Goal: Task Accomplishment & Management: Manage account settings

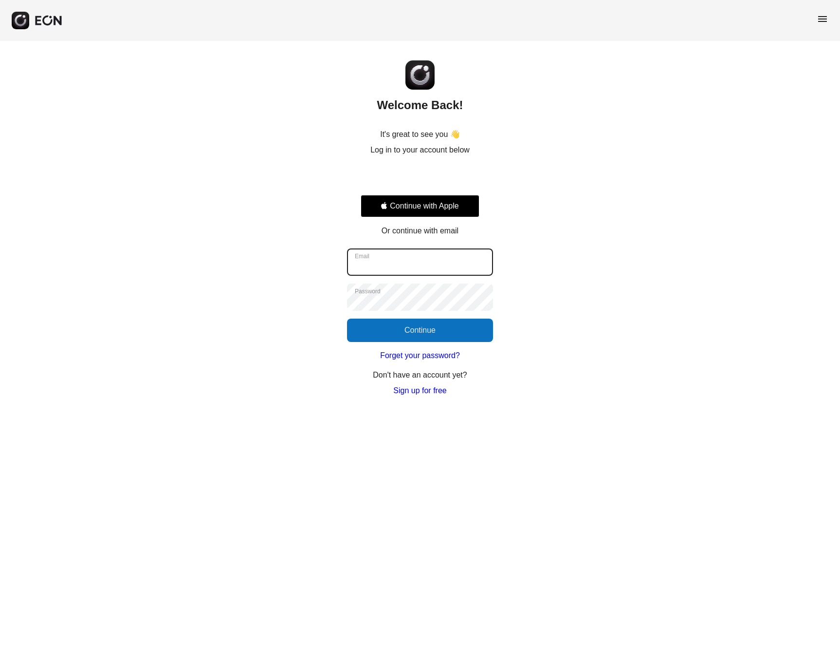
click at [409, 260] on input "Email" at bounding box center [420, 261] width 146 height 27
type input "**********"
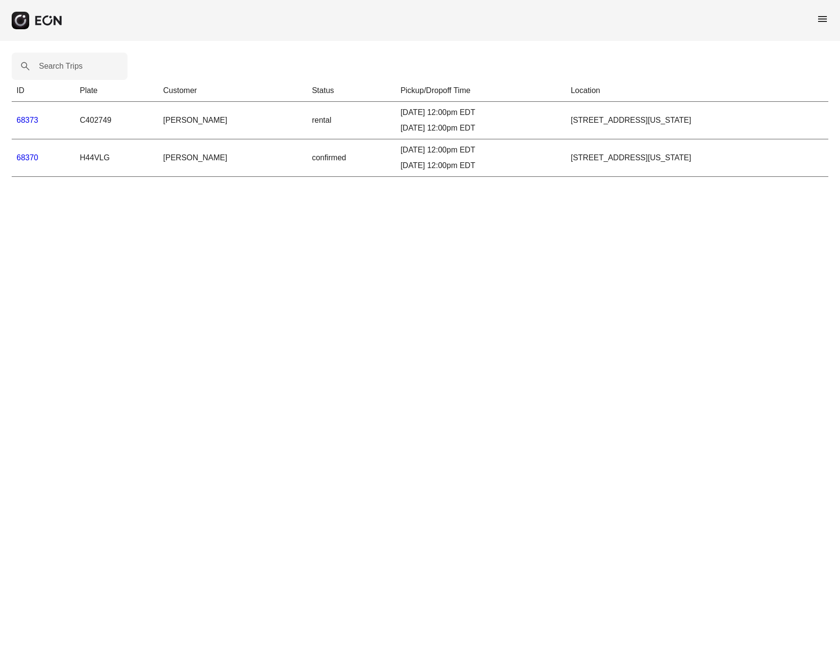
click at [32, 119] on link "68373" at bounding box center [28, 120] width 22 height 8
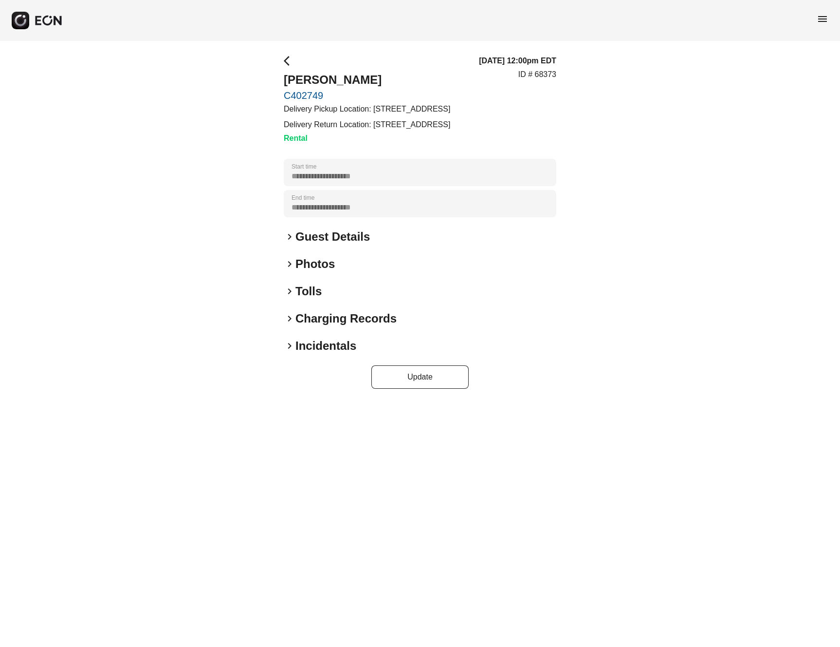
click at [309, 95] on link "C402749" at bounding box center [367, 96] width 167 height 12
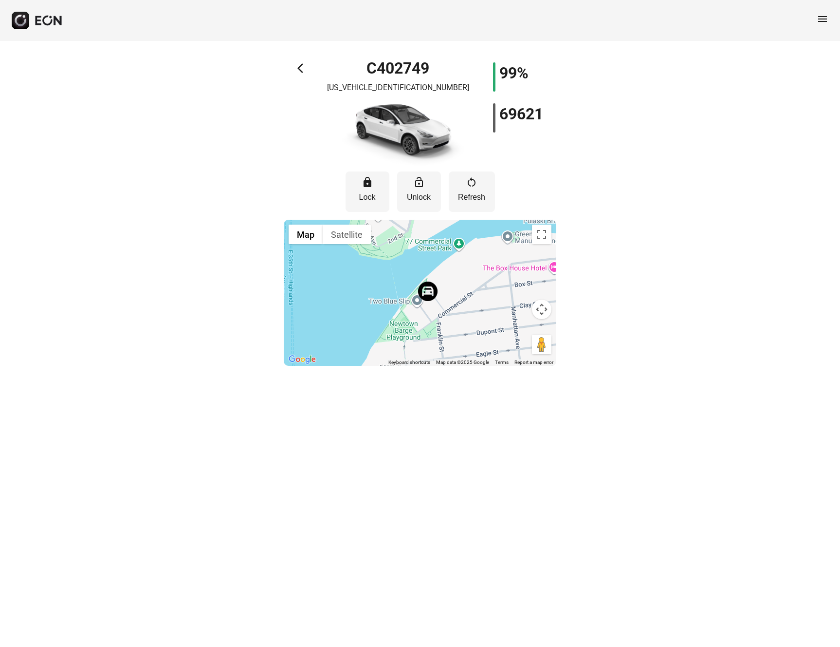
drag, startPoint x: 391, startPoint y: 335, endPoint x: 368, endPoint y: 251, distance: 87.0
click at [368, 250] on div at bounding box center [420, 293] width 273 height 146
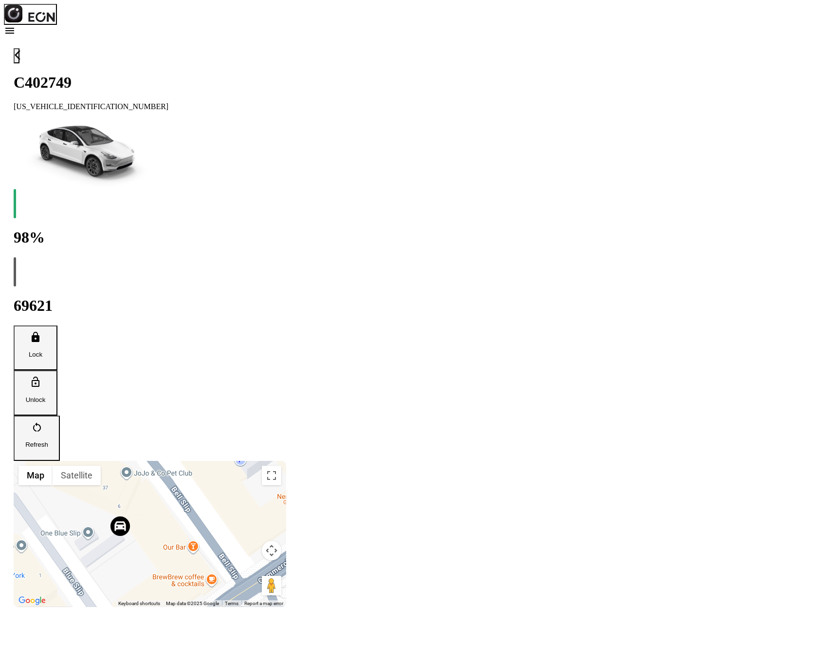
drag, startPoint x: 332, startPoint y: 301, endPoint x: 456, endPoint y: 314, distance: 124.3
click at [286, 461] on div at bounding box center [150, 534] width 273 height 146
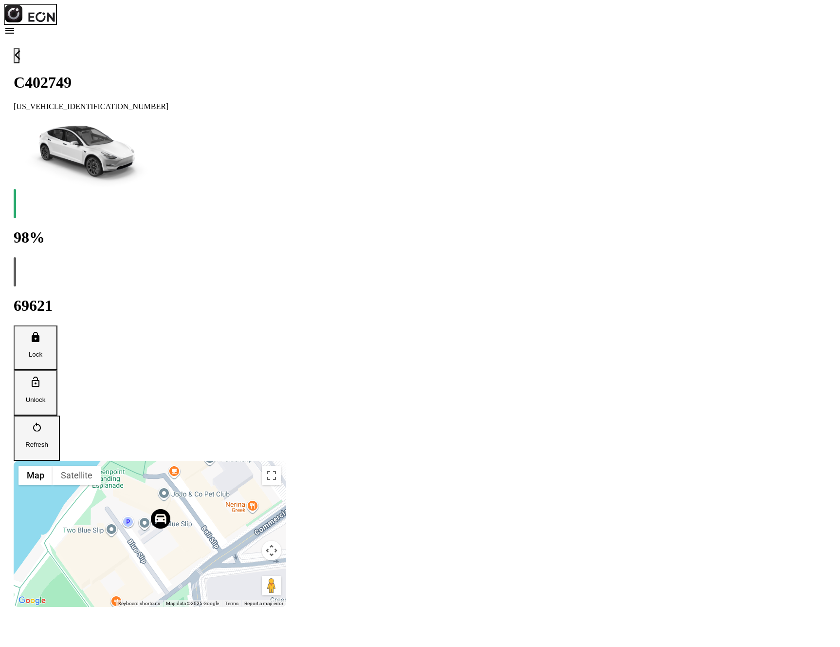
drag, startPoint x: 431, startPoint y: 335, endPoint x: 456, endPoint y: 308, distance: 36.9
click at [286, 461] on div at bounding box center [150, 534] width 273 height 146
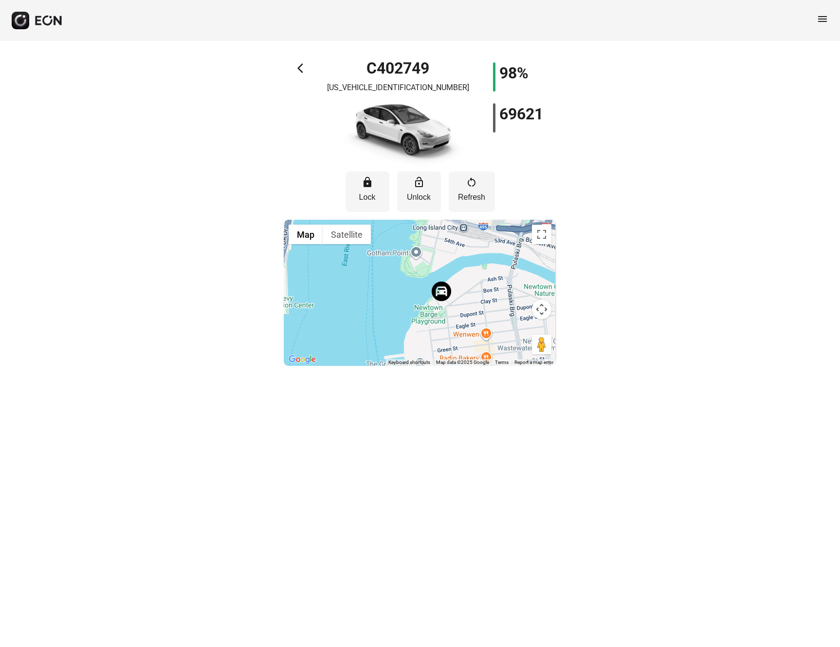
drag, startPoint x: 461, startPoint y: 319, endPoint x: 448, endPoint y: 235, distance: 85.7
click at [448, 235] on div at bounding box center [420, 293] width 273 height 146
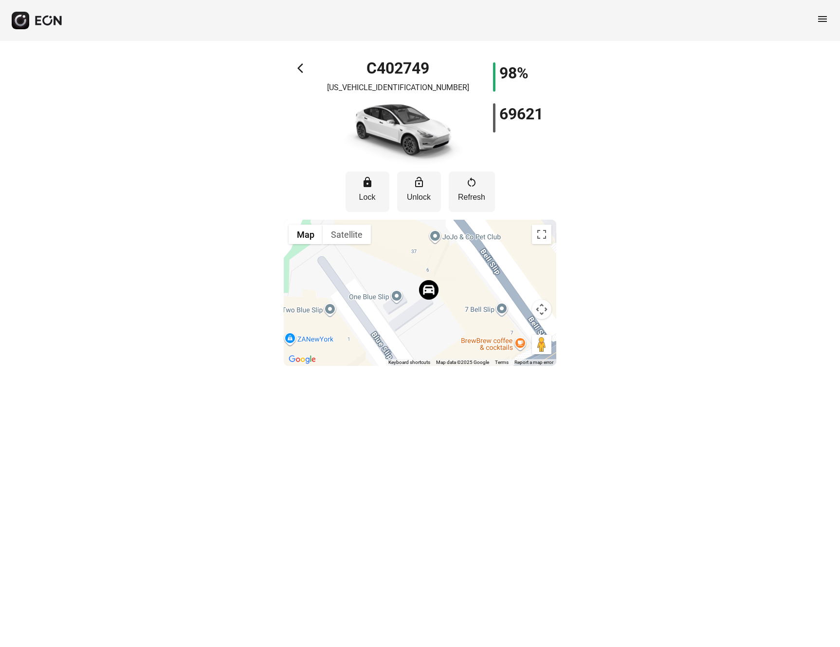
drag, startPoint x: 403, startPoint y: 326, endPoint x: 401, endPoint y: 257, distance: 69.7
click at [401, 257] on div at bounding box center [420, 293] width 273 height 146
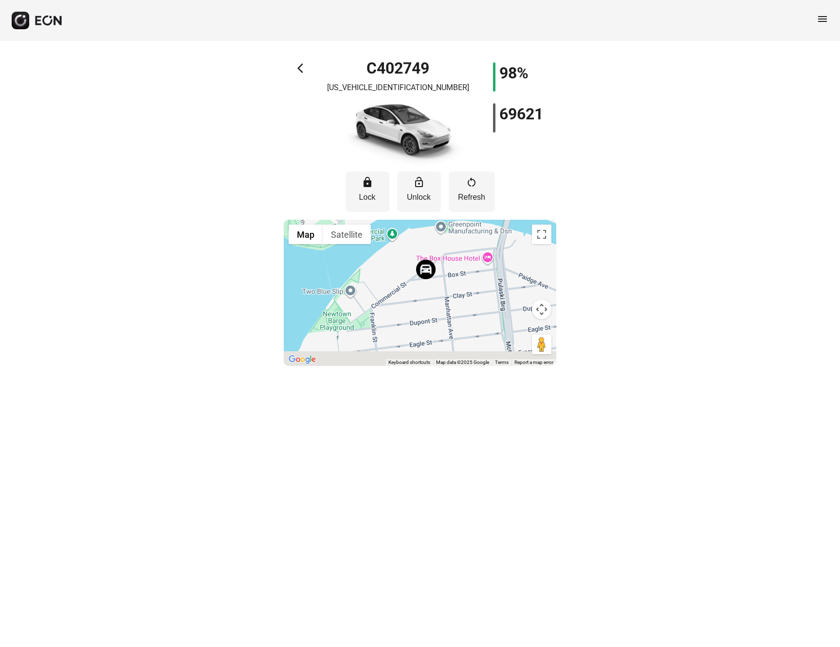
drag, startPoint x: 413, startPoint y: 332, endPoint x: 390, endPoint y: 227, distance: 107.3
click at [390, 227] on div at bounding box center [420, 293] width 273 height 146
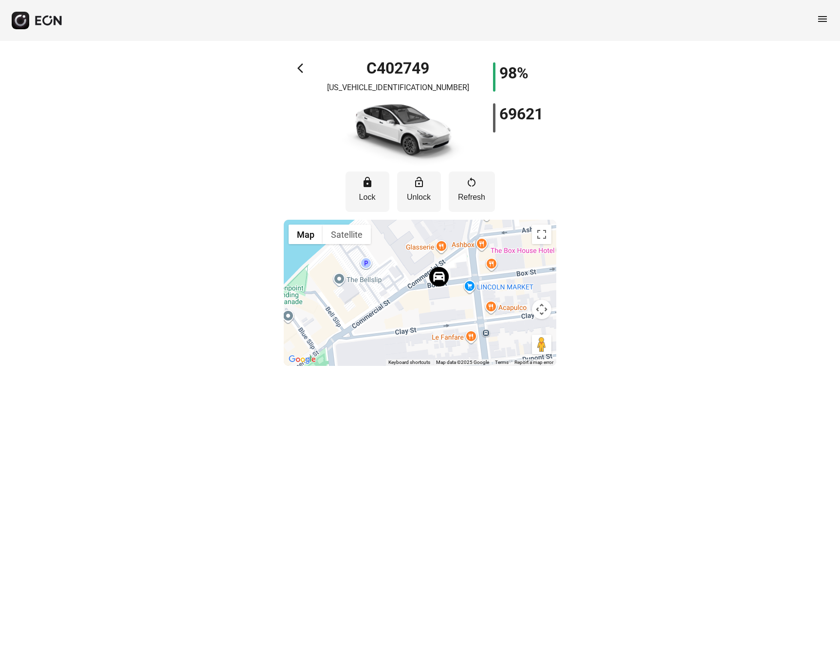
drag, startPoint x: 408, startPoint y: 284, endPoint x: 422, endPoint y: 309, distance: 28.6
click at [422, 311] on div at bounding box center [420, 293] width 273 height 146
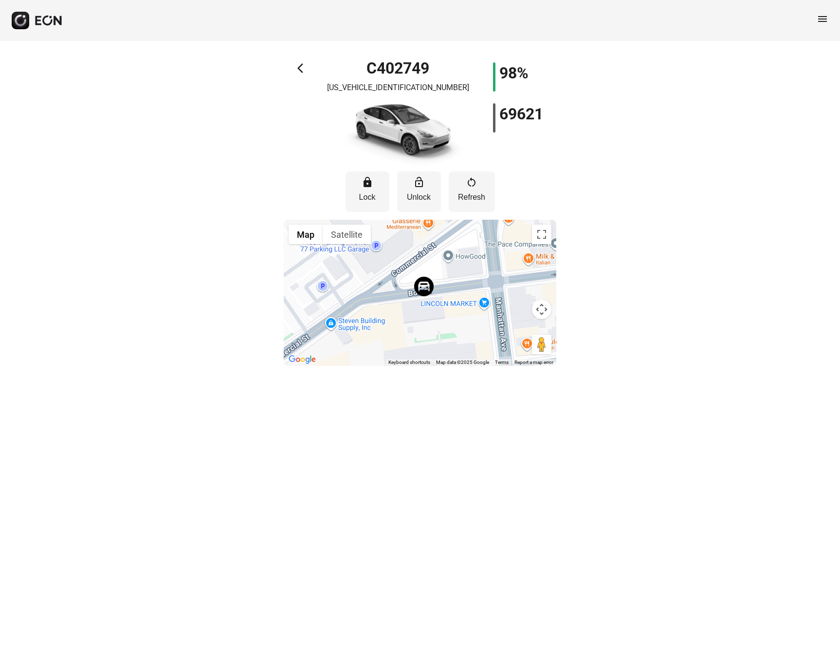
drag, startPoint x: 467, startPoint y: 305, endPoint x: 428, endPoint y: 315, distance: 40.2
click at [428, 315] on div at bounding box center [420, 293] width 273 height 146
click at [478, 192] on p "Refresh" at bounding box center [472, 197] width 37 height 12
click at [824, 17] on icon "close" at bounding box center [823, 17] width 5 height 5
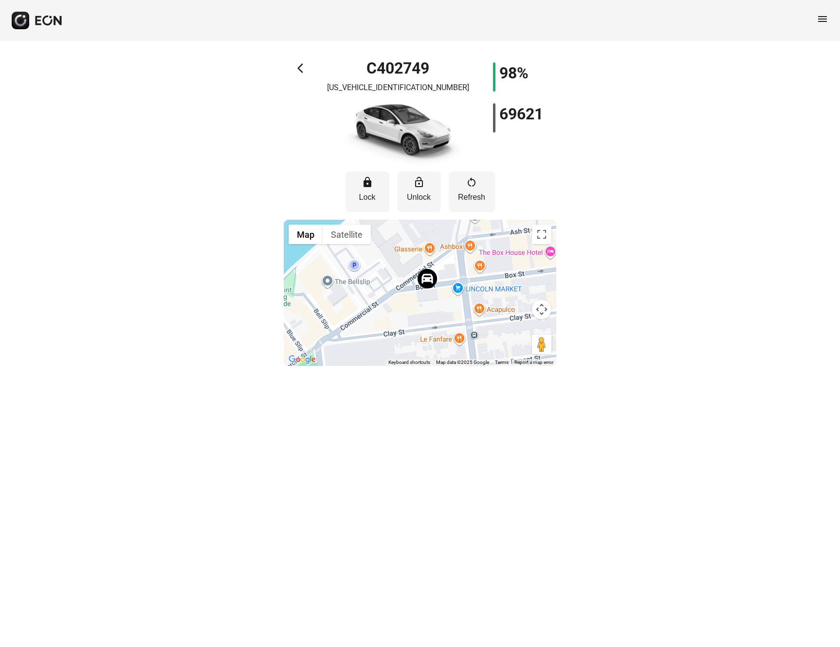
drag, startPoint x: 452, startPoint y: 316, endPoint x: 425, endPoint y: 322, distance: 28.1
click at [425, 322] on div at bounding box center [420, 293] width 273 height 146
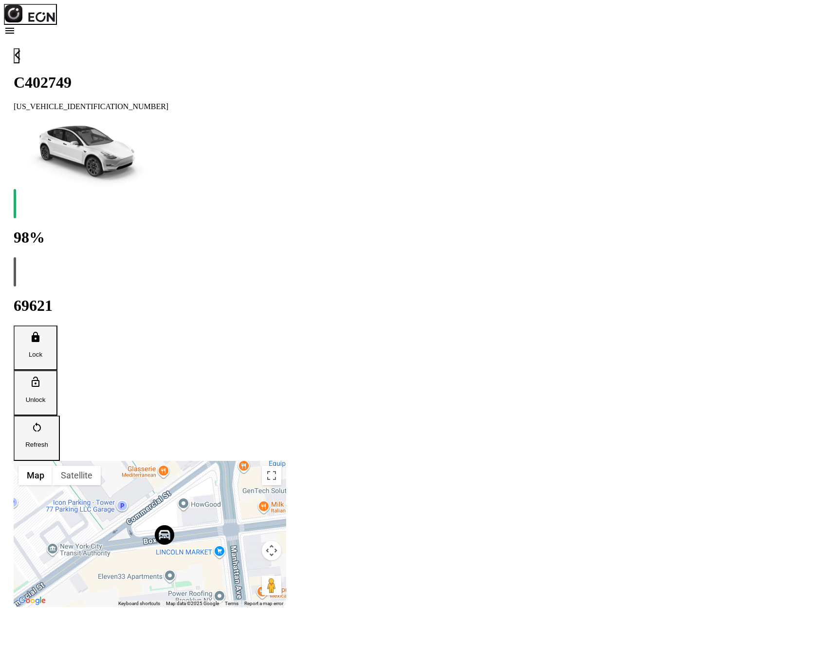
drag, startPoint x: 433, startPoint y: 336, endPoint x: 453, endPoint y: 272, distance: 66.8
click at [286, 461] on div at bounding box center [150, 534] width 273 height 146
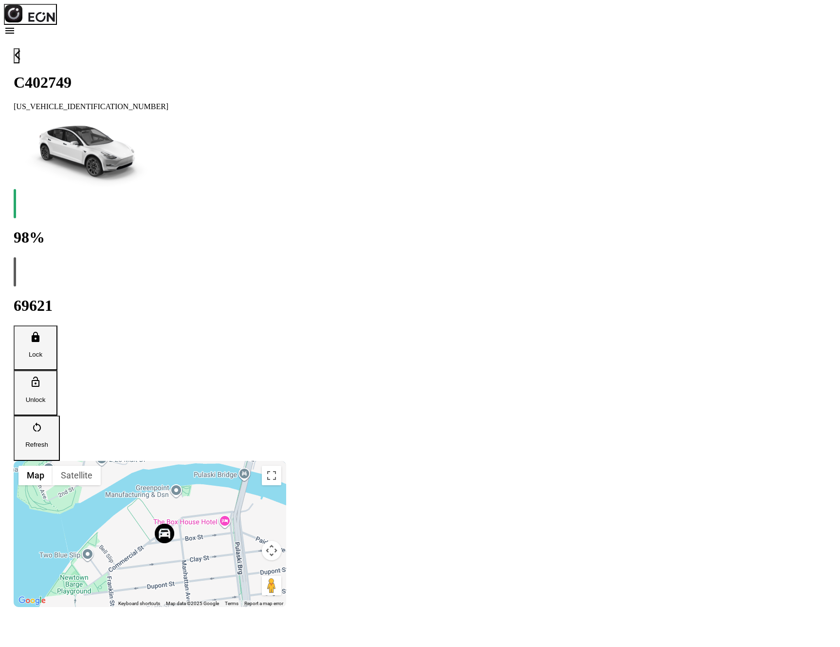
drag, startPoint x: 364, startPoint y: 341, endPoint x: 429, endPoint y: 314, distance: 70.3
click at [286, 461] on div at bounding box center [150, 534] width 273 height 146
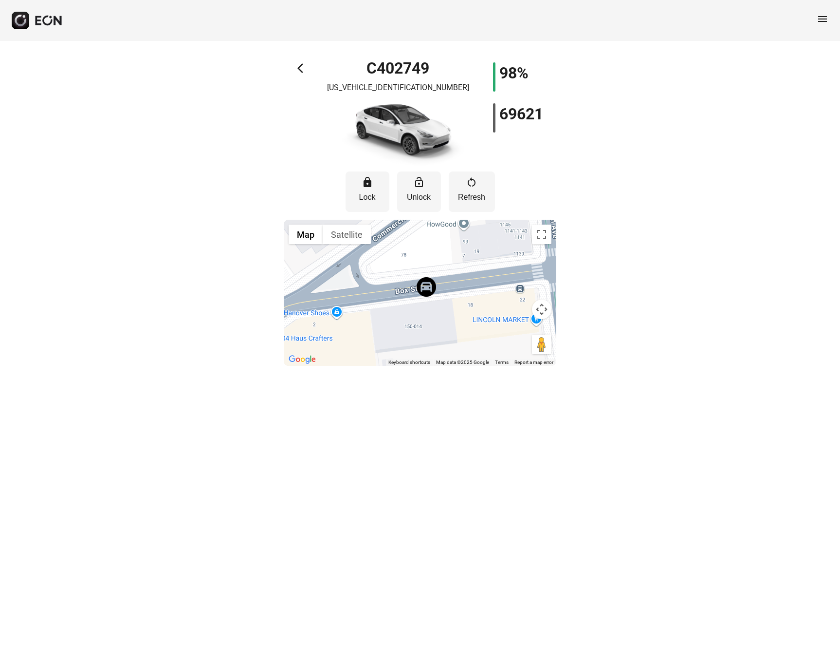
drag, startPoint x: 377, startPoint y: 311, endPoint x: 458, endPoint y: 278, distance: 87.5
click at [458, 278] on div at bounding box center [420, 293] width 273 height 146
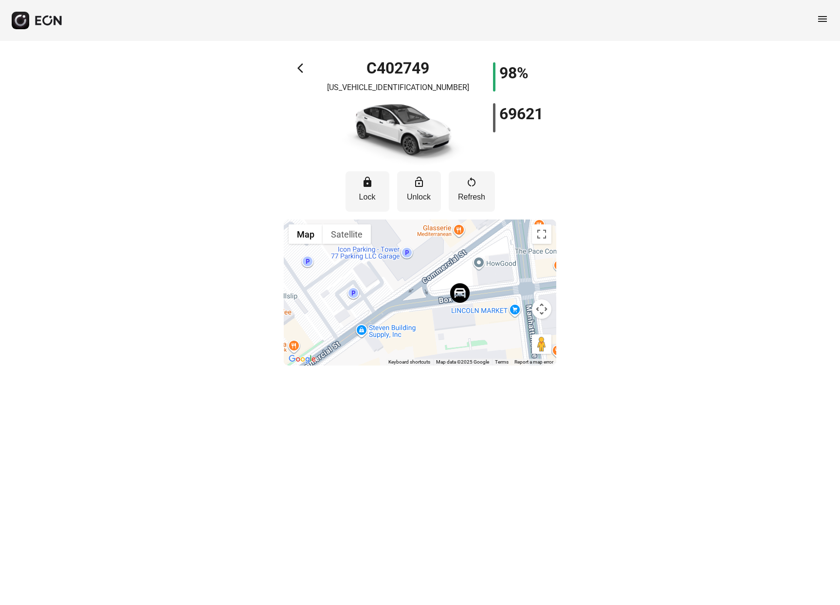
drag, startPoint x: 356, startPoint y: 321, endPoint x: 404, endPoint y: 278, distance: 64.8
click at [405, 278] on div at bounding box center [420, 293] width 273 height 146
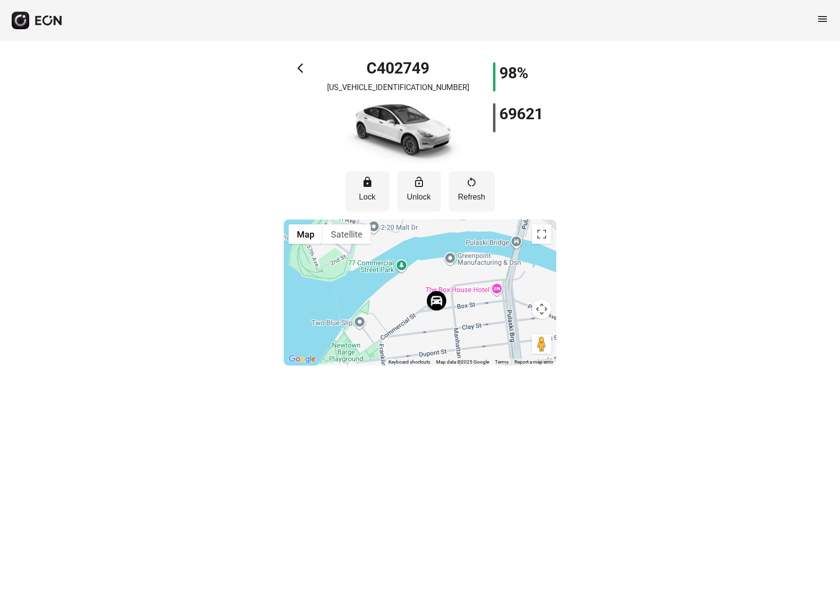
drag, startPoint x: 374, startPoint y: 329, endPoint x: 421, endPoint y: 280, distance: 68.2
click at [420, 280] on div at bounding box center [420, 293] width 273 height 146
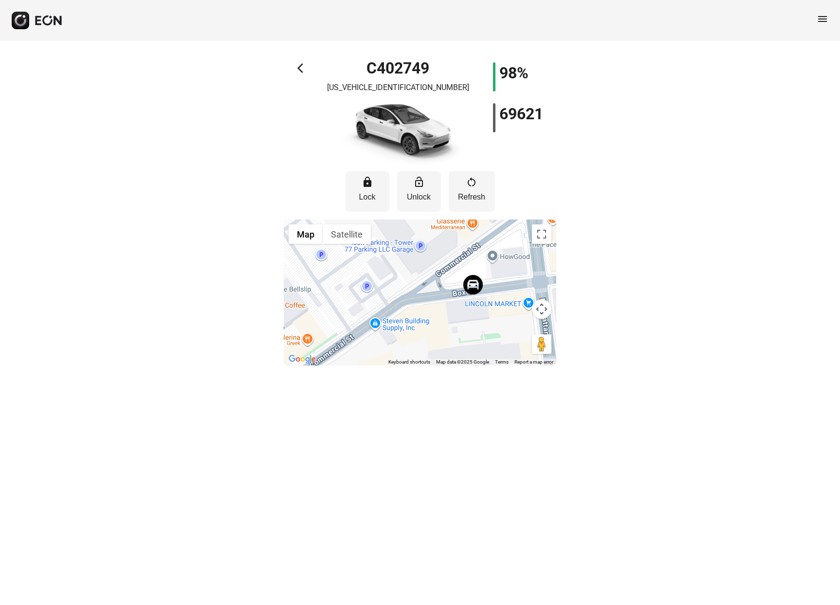
drag, startPoint x: 400, startPoint y: 337, endPoint x: 441, endPoint y: 243, distance: 101.9
click at [441, 243] on div at bounding box center [420, 293] width 273 height 146
click at [735, 238] on div "arrow_back_ios C402749 [US_VEHICLE_IDENTIFICATION_NUMBER] 98% 69621 lock Lock l…" at bounding box center [420, 208] width 840 height 335
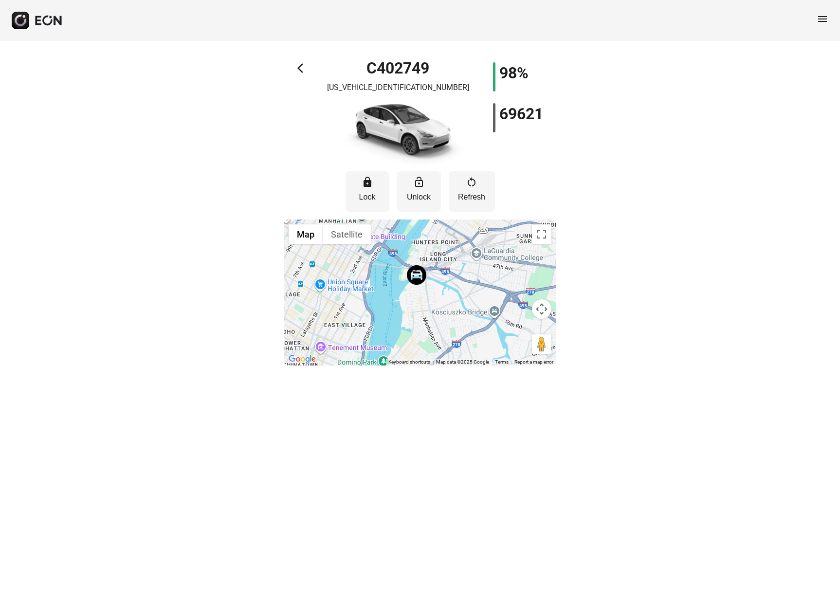
drag, startPoint x: 429, startPoint y: 323, endPoint x: 428, endPoint y: 228, distance: 95.4
click at [428, 228] on div at bounding box center [420, 293] width 273 height 146
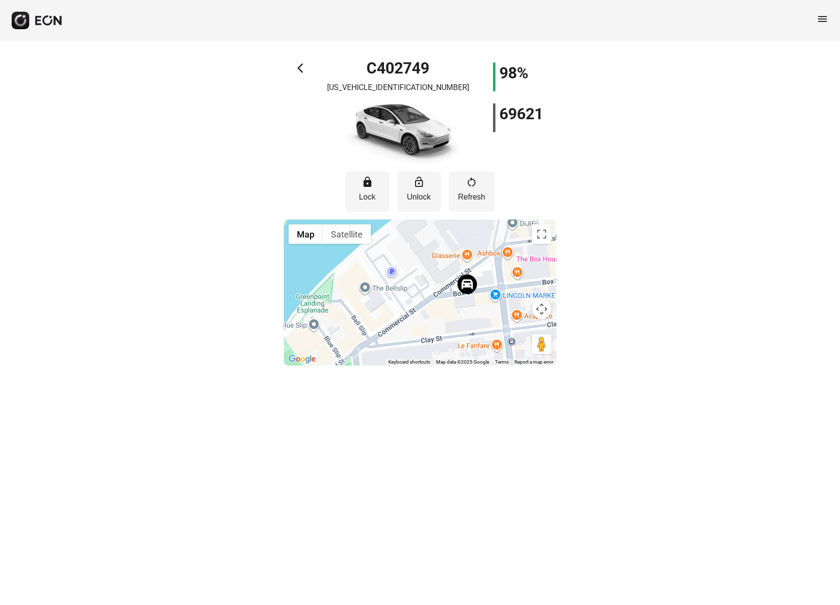
drag, startPoint x: 427, startPoint y: 336, endPoint x: 446, endPoint y: 253, distance: 85.4
click at [446, 253] on div at bounding box center [420, 293] width 273 height 146
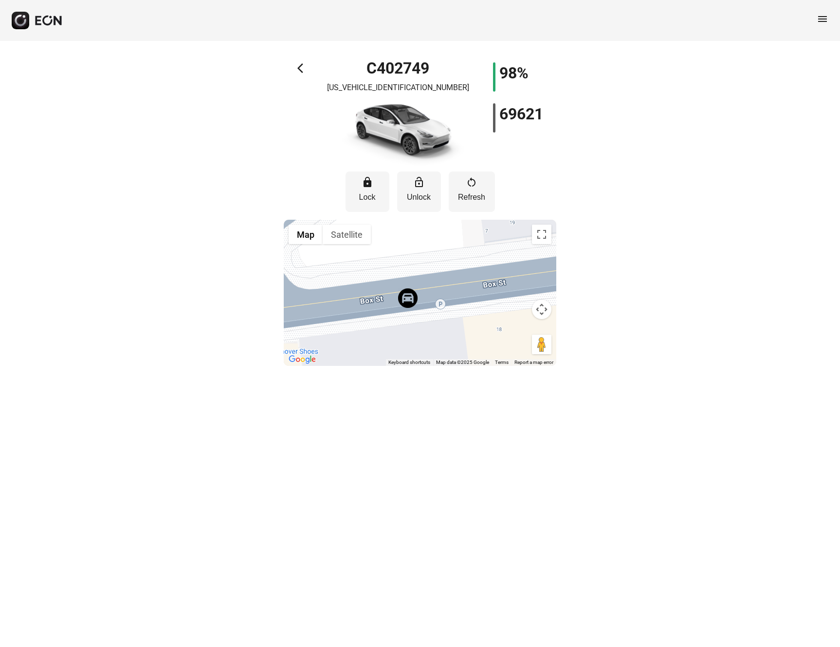
drag, startPoint x: 477, startPoint y: 300, endPoint x: 412, endPoint y: 245, distance: 85.4
click at [412, 245] on div at bounding box center [420, 293] width 273 height 146
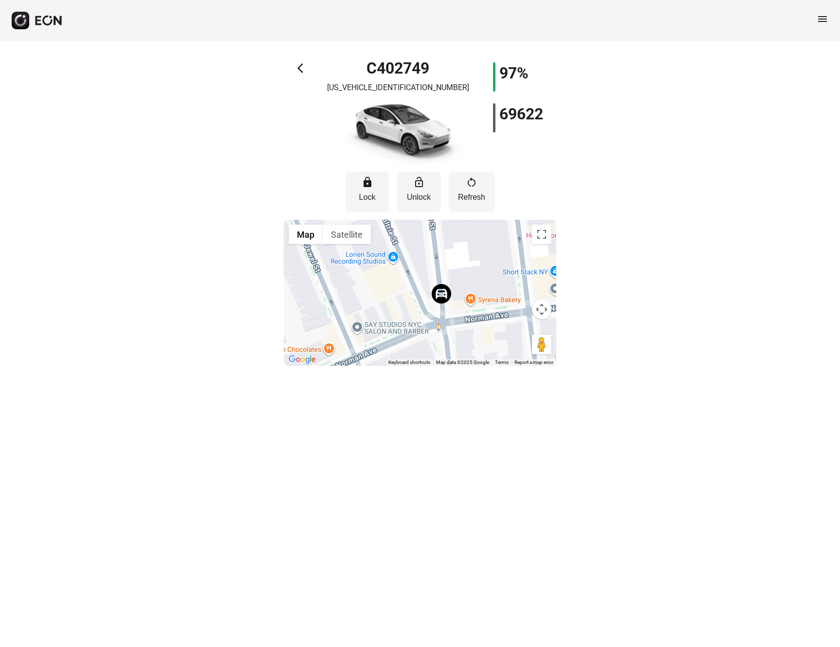
drag, startPoint x: 417, startPoint y: 307, endPoint x: 431, endPoint y: 356, distance: 51.3
click at [431, 357] on div at bounding box center [420, 293] width 273 height 146
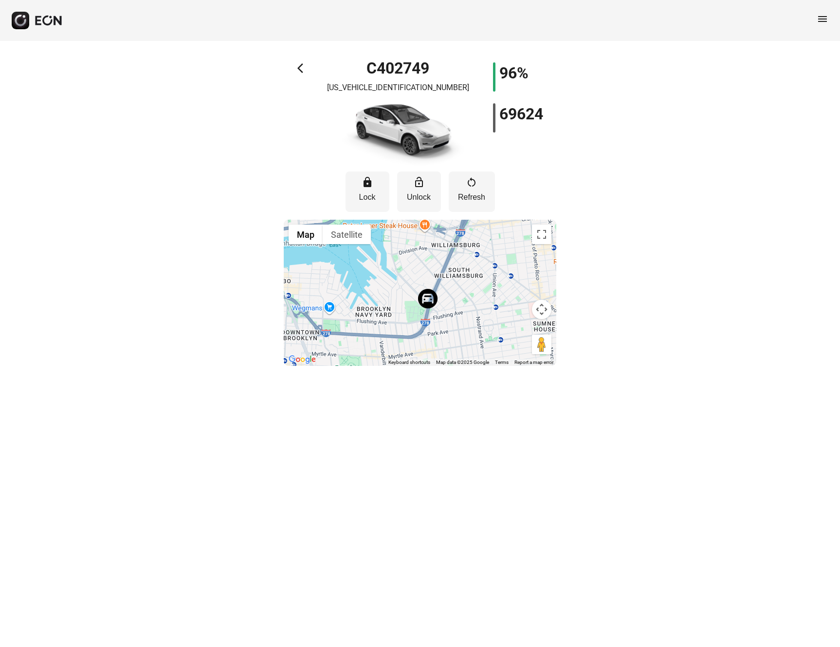
drag, startPoint x: 381, startPoint y: 328, endPoint x: 425, endPoint y: 272, distance: 70.7
click at [425, 272] on div at bounding box center [420, 293] width 273 height 146
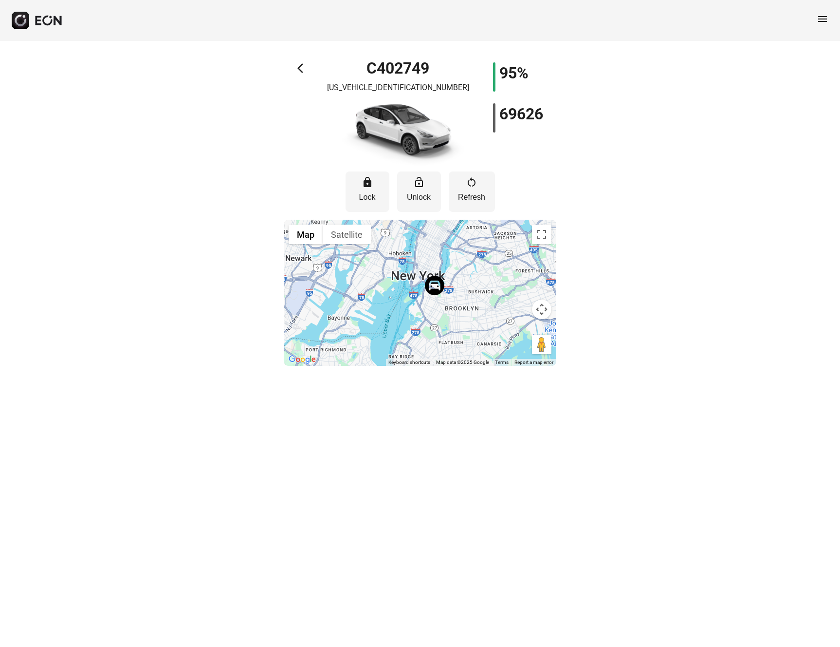
drag, startPoint x: 438, startPoint y: 328, endPoint x: 469, endPoint y: 291, distance: 48.4
click at [469, 291] on div at bounding box center [420, 293] width 273 height 146
click at [302, 69] on span "arrow_back_ios" at bounding box center [304, 68] width 12 height 12
